Goal: Transaction & Acquisition: Purchase product/service

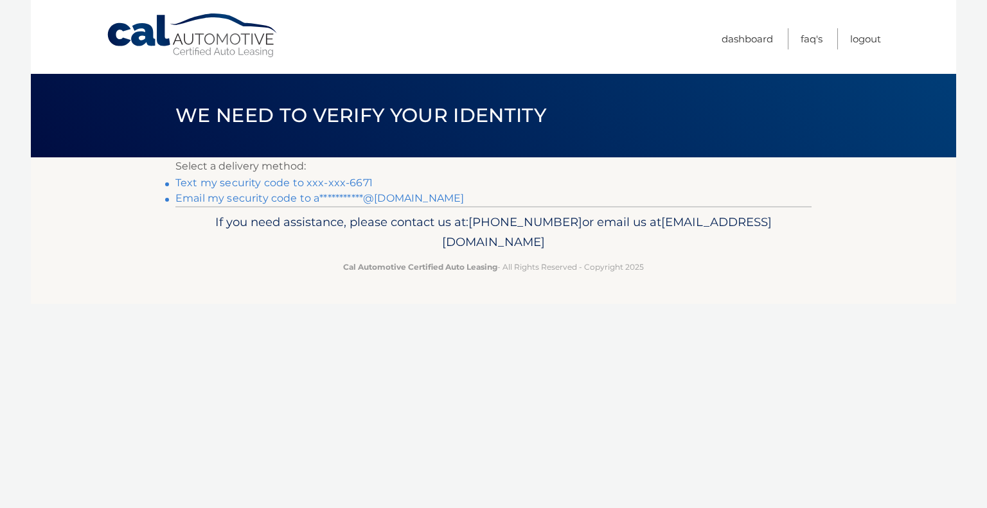
click at [298, 179] on link "Text my security code to xxx-xxx-6671" at bounding box center [273, 183] width 197 height 12
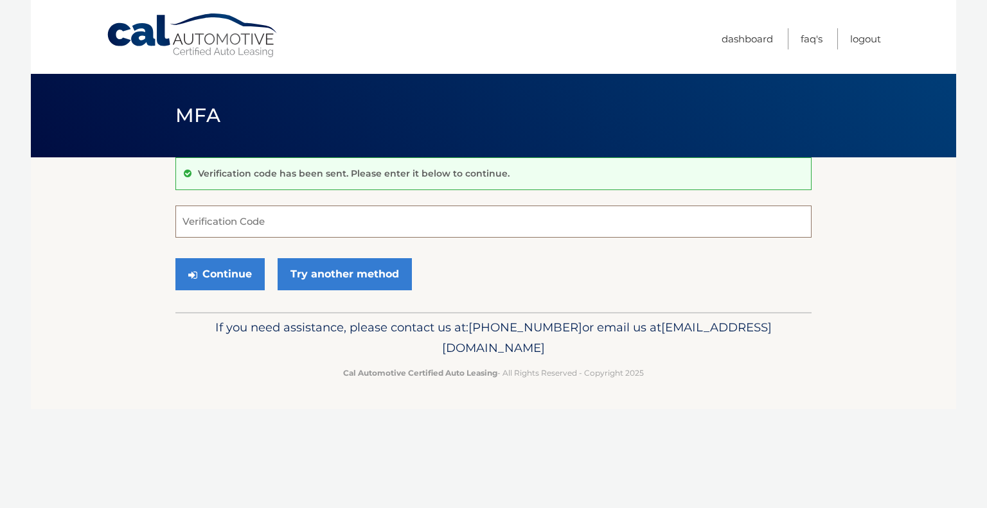
click at [301, 218] on input "Verification Code" at bounding box center [493, 222] width 636 height 32
type input "947594"
click at [231, 270] on button "Continue" at bounding box center [219, 274] width 89 height 32
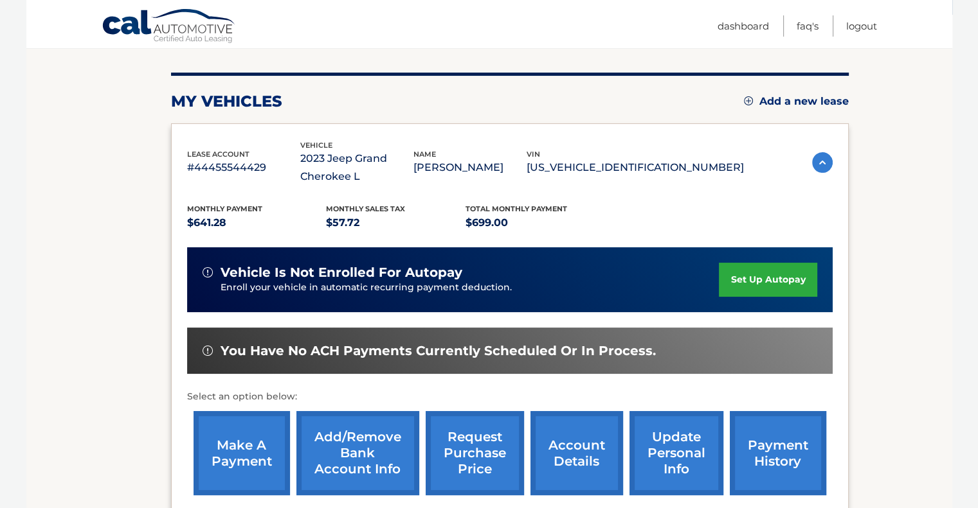
scroll to position [150, 0]
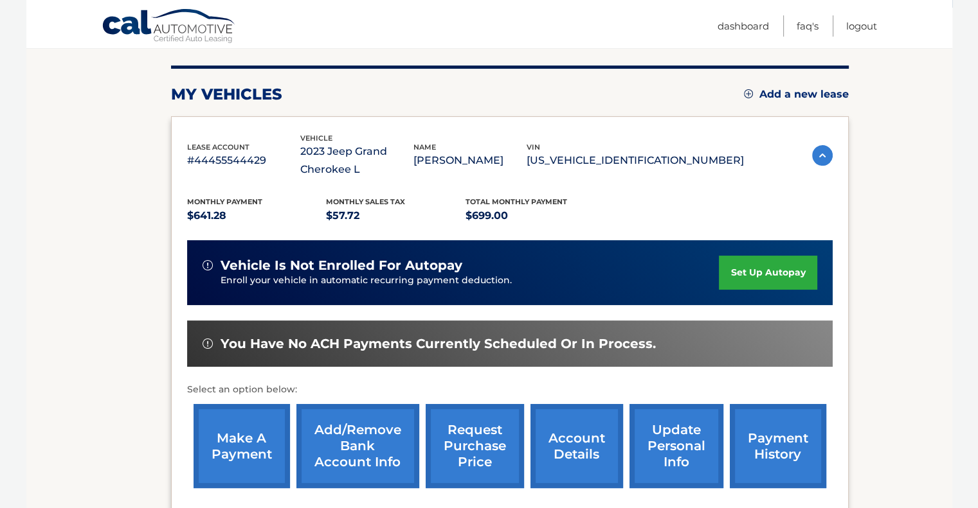
click at [242, 447] on link "make a payment" at bounding box center [241, 446] width 96 height 84
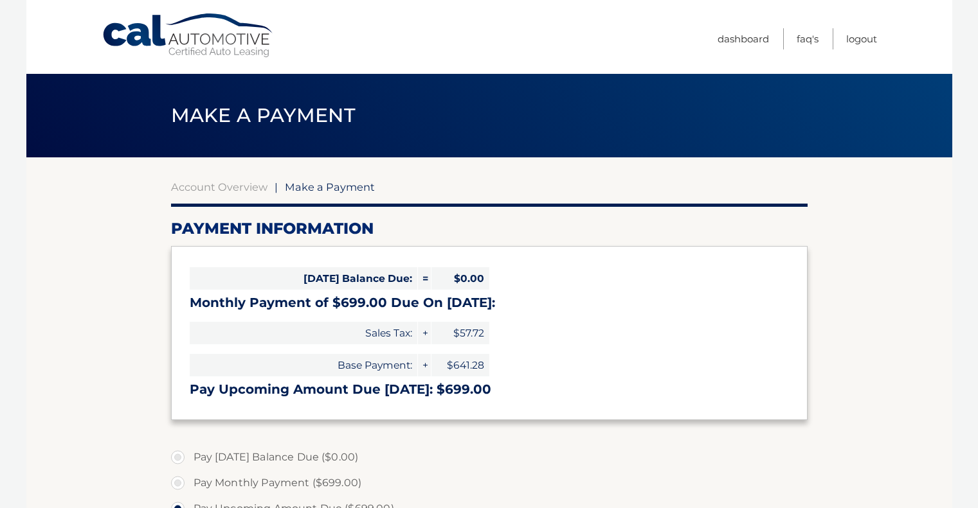
select select "NWM3NTRhYmUtMWM0My00NzIzLTkxZDEtYzI0ODhiODEyMTA5"
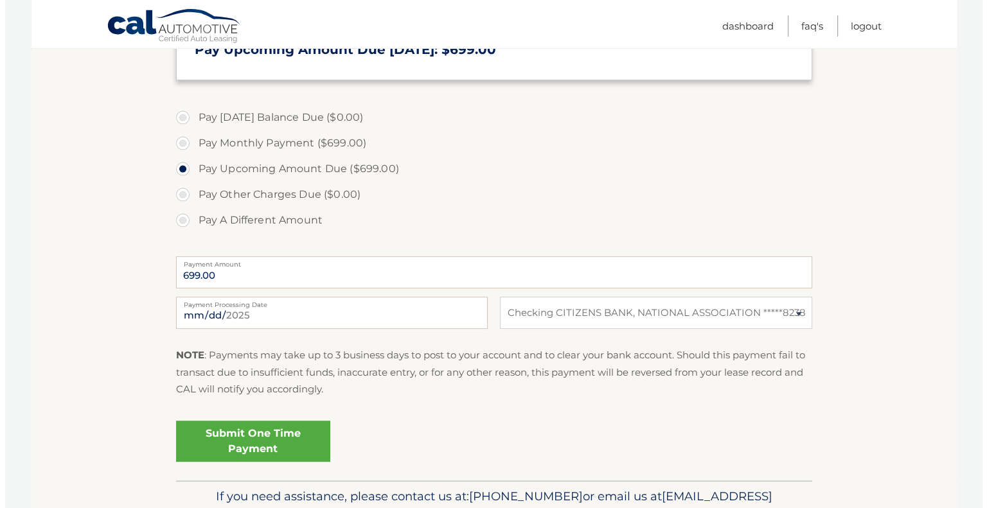
scroll to position [364, 0]
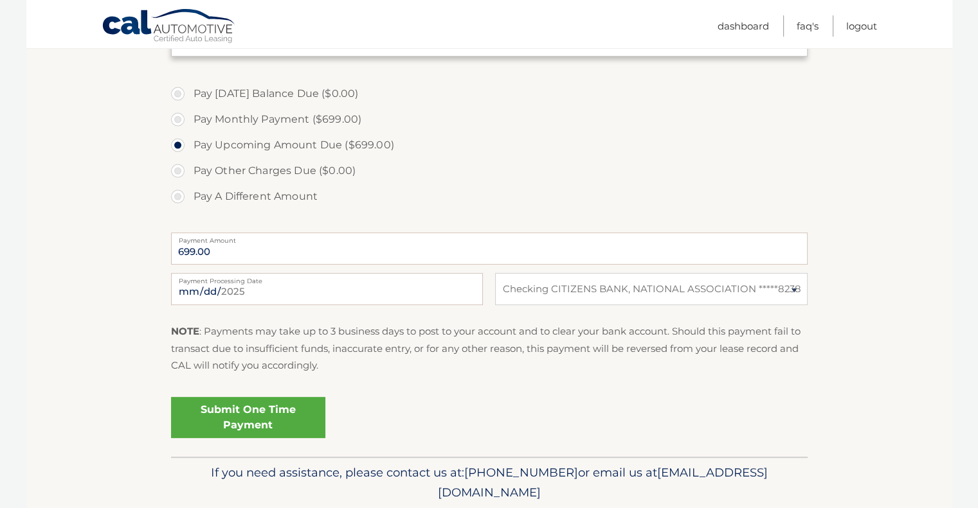
click at [243, 417] on link "Submit One Time Payment" at bounding box center [248, 417] width 154 height 41
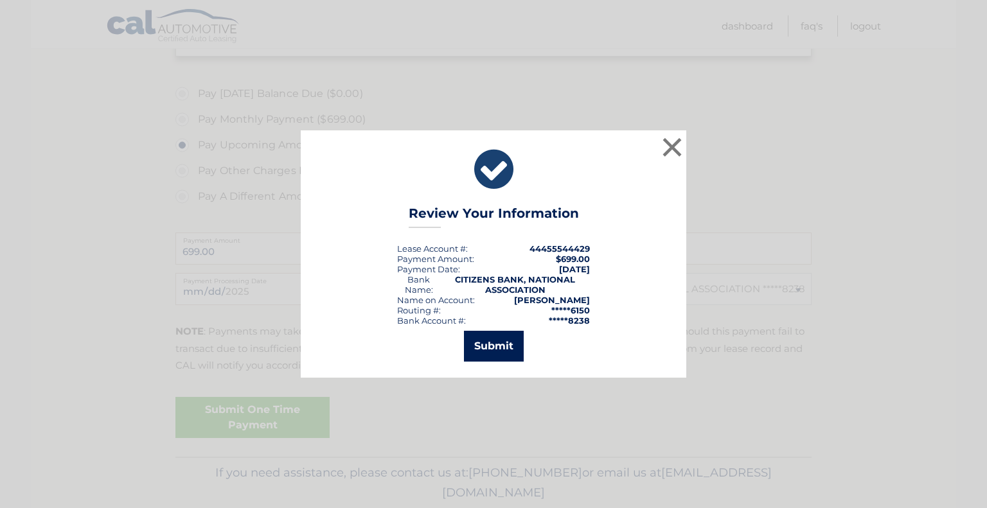
click at [509, 346] on button "Submit" at bounding box center [494, 346] width 60 height 31
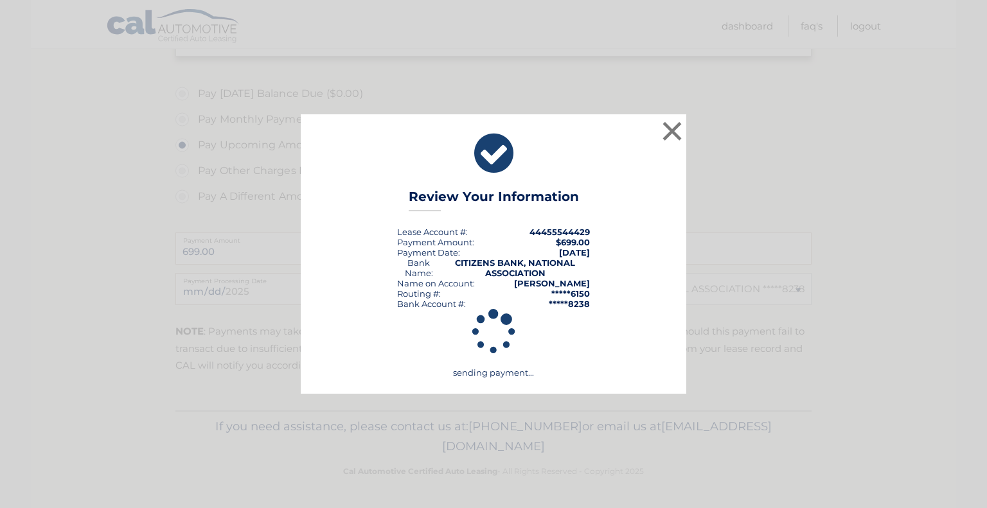
scroll to position [363, 0]
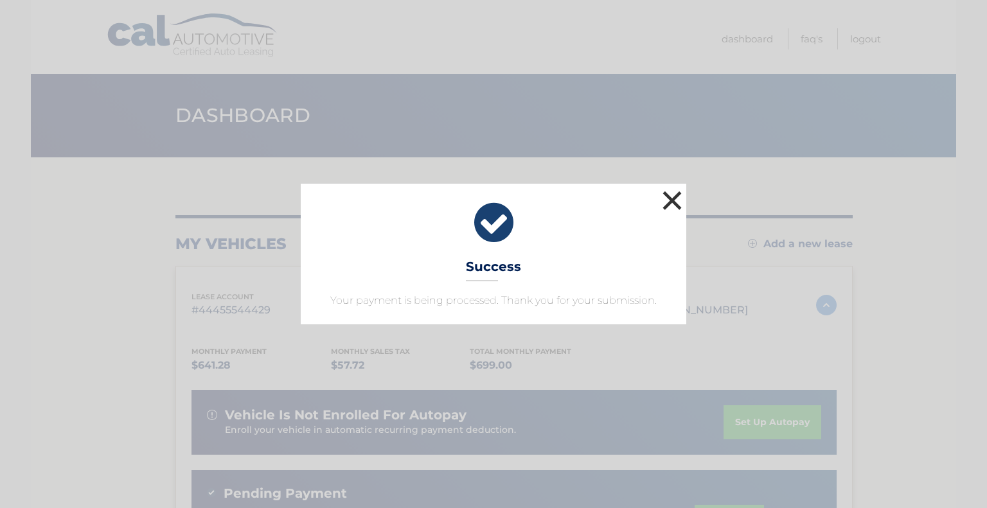
click at [668, 195] on button "×" at bounding box center [673, 201] width 26 height 26
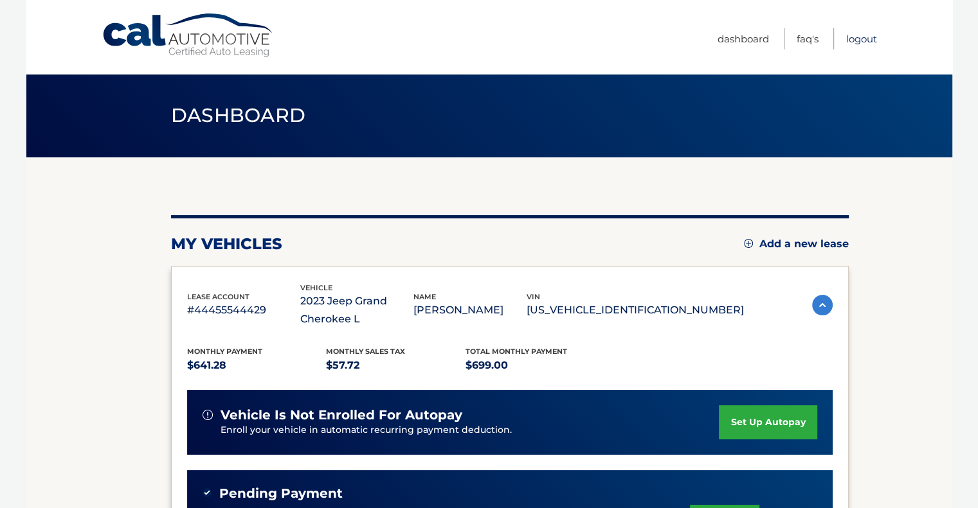
click at [865, 36] on link "Logout" at bounding box center [861, 38] width 31 height 21
